Goal: Task Accomplishment & Management: Manage account settings

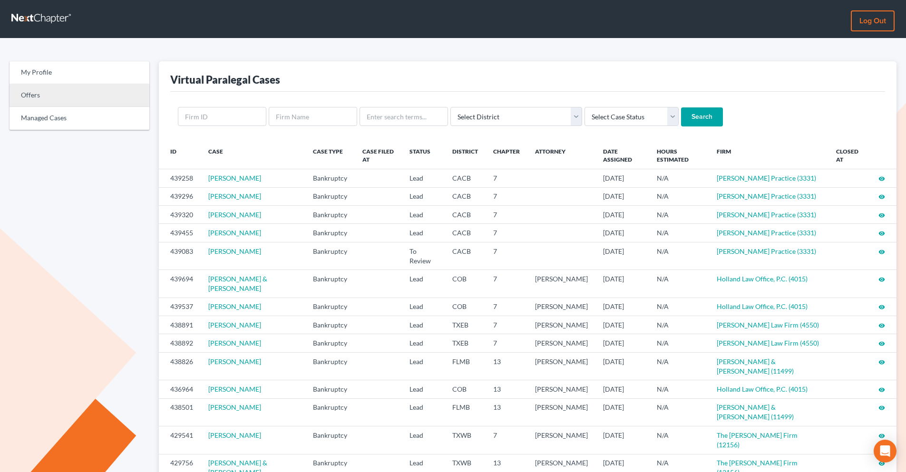
click at [79, 97] on link "Offers" at bounding box center [80, 95] width 140 height 23
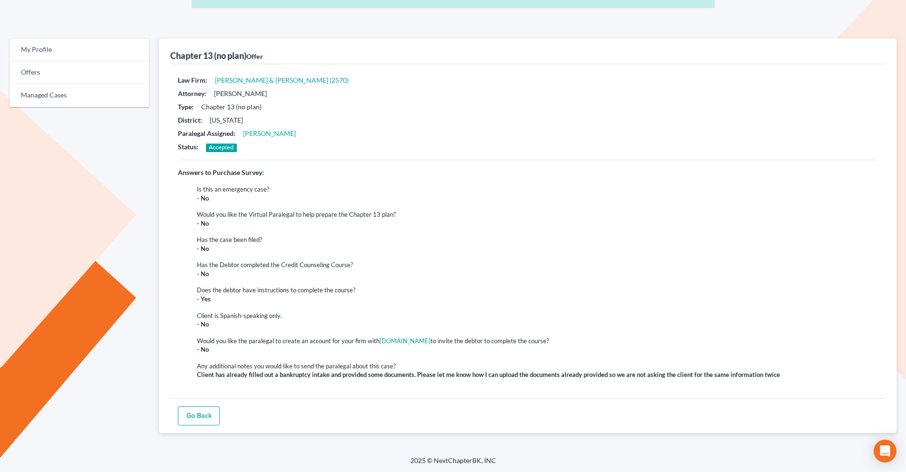
scroll to position [56, 0]
click at [183, 413] on link "Go Back" at bounding box center [199, 415] width 42 height 19
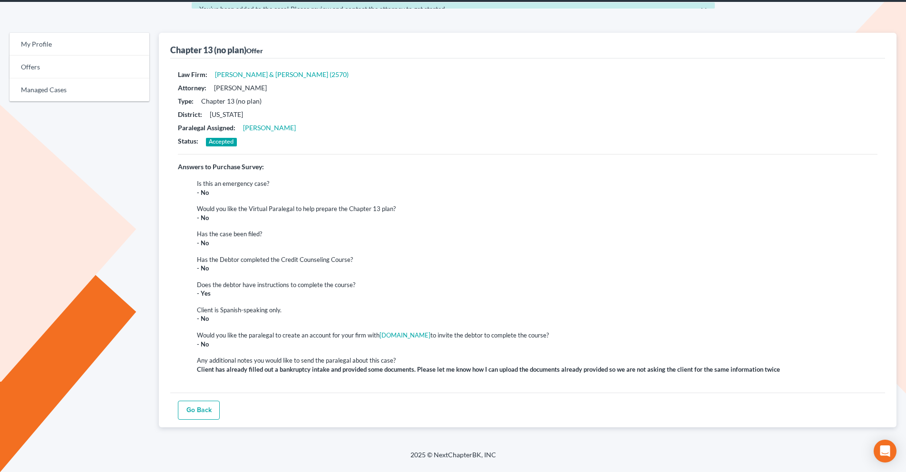
scroll to position [38, 0]
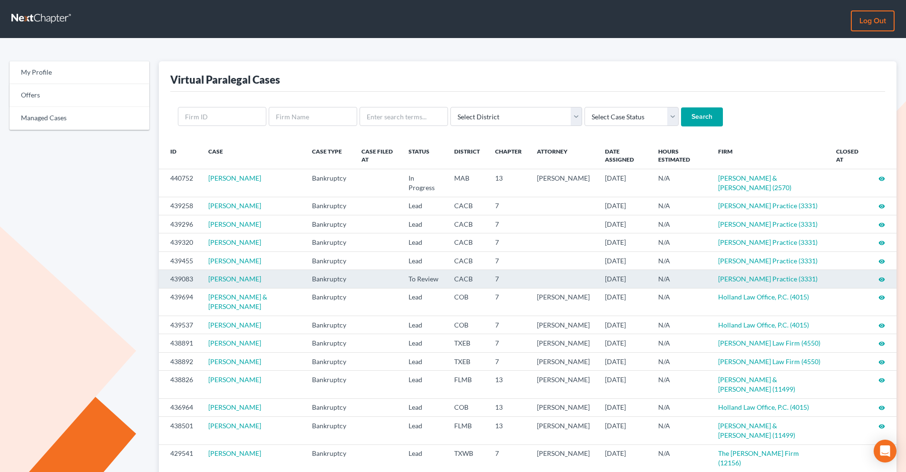
click at [531, 279] on td at bounding box center [564, 279] width 68 height 18
click at [883, 279] on icon "visibility" at bounding box center [882, 279] width 7 height 7
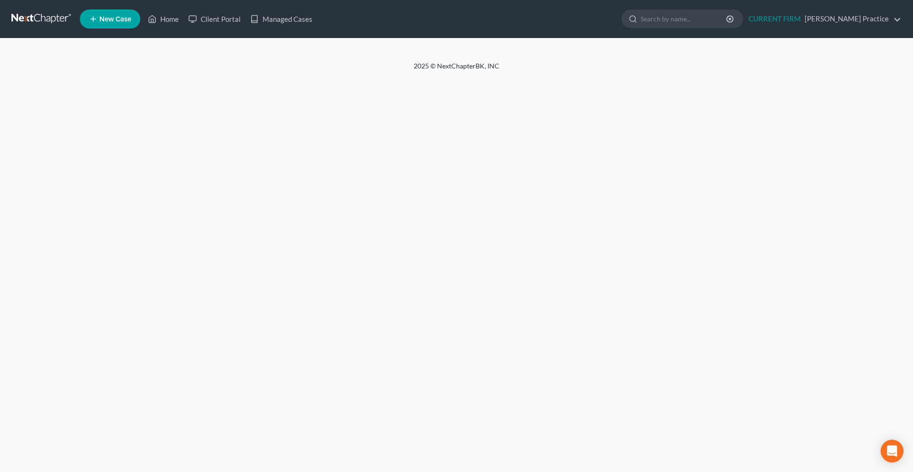
select select "3"
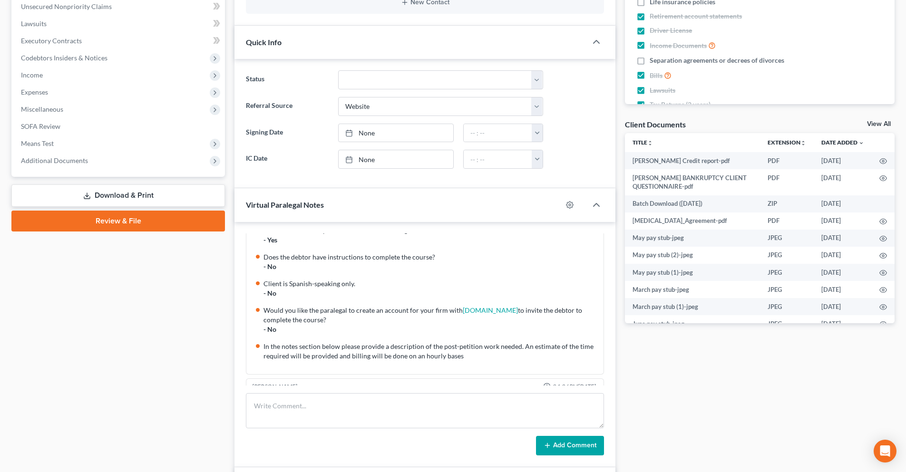
scroll to position [96, 0]
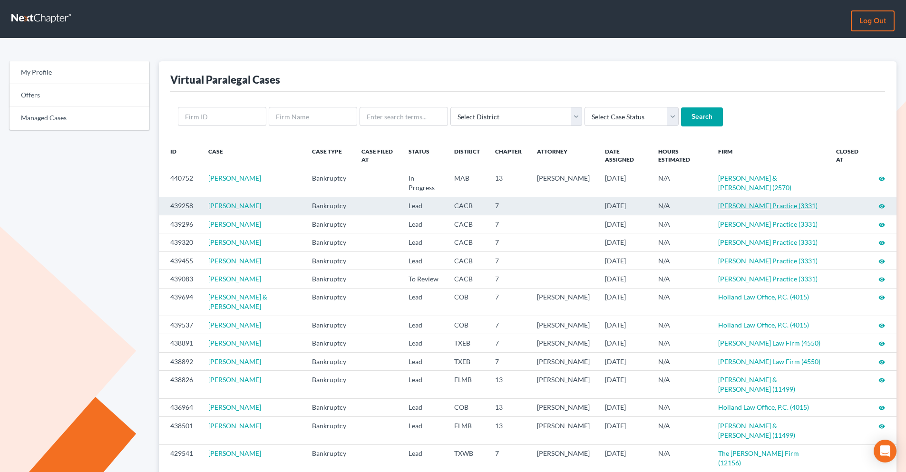
click at [763, 210] on link "Douglas Law Practice (3331)" at bounding box center [767, 206] width 99 height 8
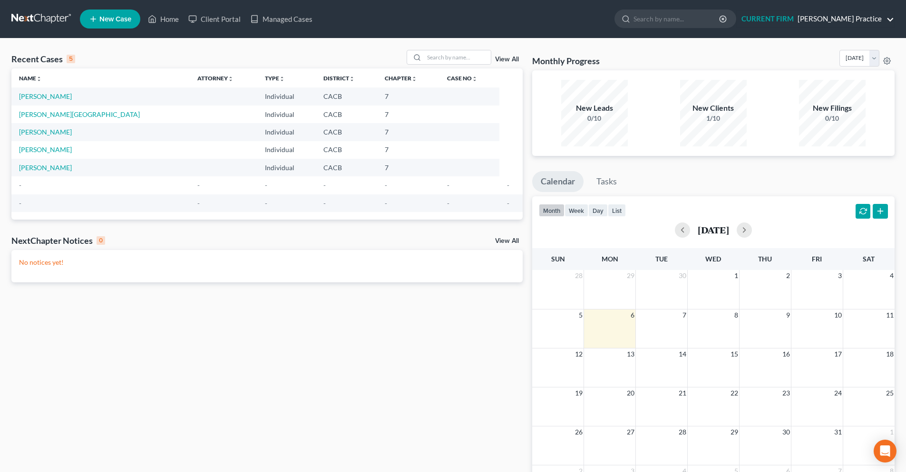
click at [885, 23] on link "CURRENT FIRM [PERSON_NAME] Practice" at bounding box center [815, 18] width 157 height 17
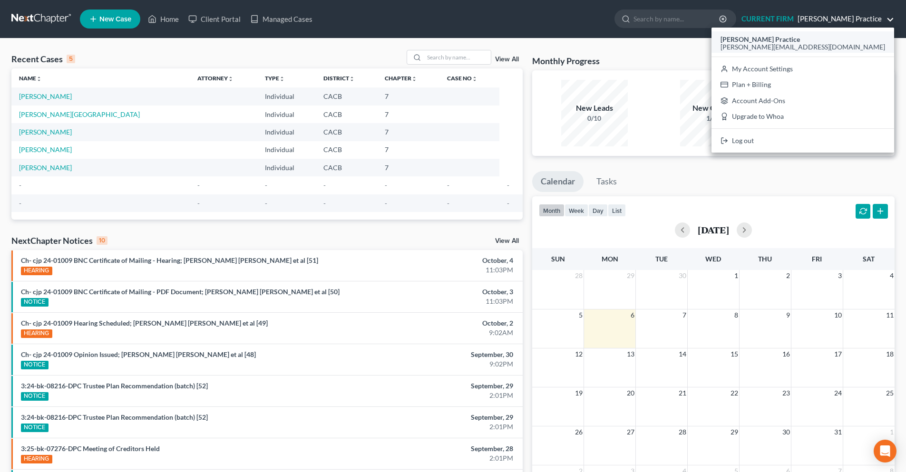
click at [845, 43] on span "[PERSON_NAME][EMAIL_ADDRESS][DOMAIN_NAME]" at bounding box center [803, 47] width 165 height 8
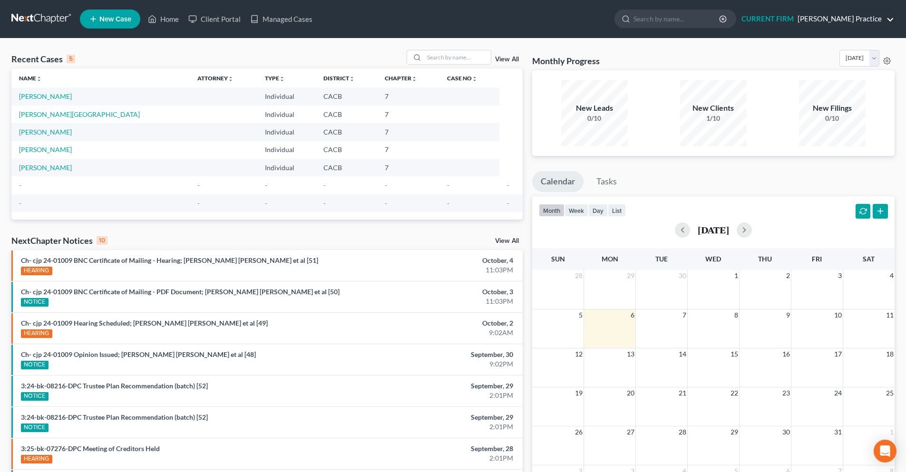
click at [889, 21] on link "CURRENT FIRM Douglas Law Practice" at bounding box center [815, 18] width 157 height 17
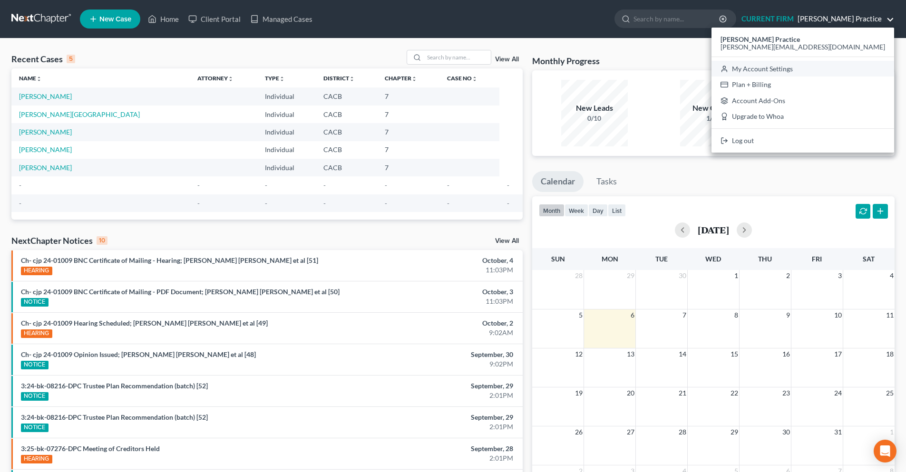
click at [856, 70] on link "My Account Settings" at bounding box center [803, 69] width 183 height 16
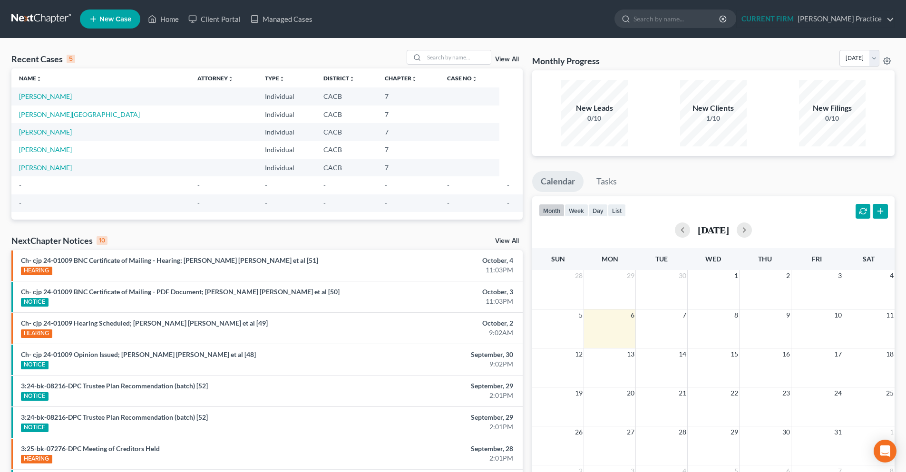
select select "29"
select select "4"
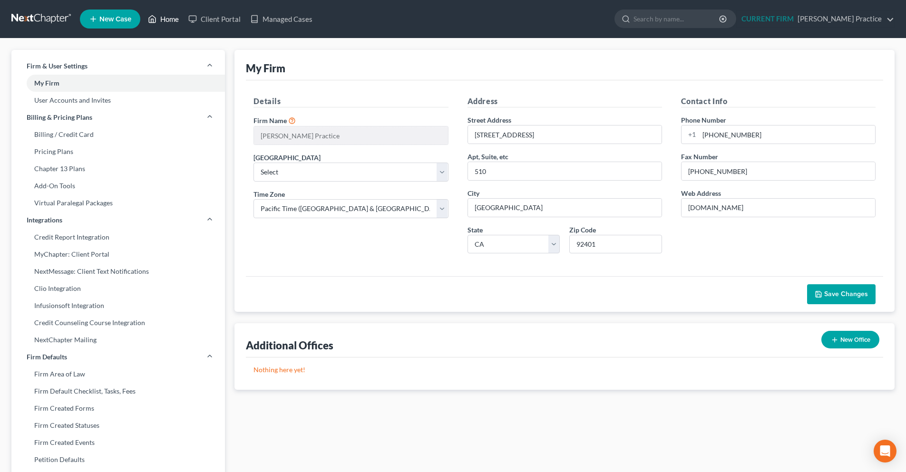
click at [167, 17] on link "Home" at bounding box center [163, 18] width 40 height 17
